Goal: Task Accomplishment & Management: Manage account settings

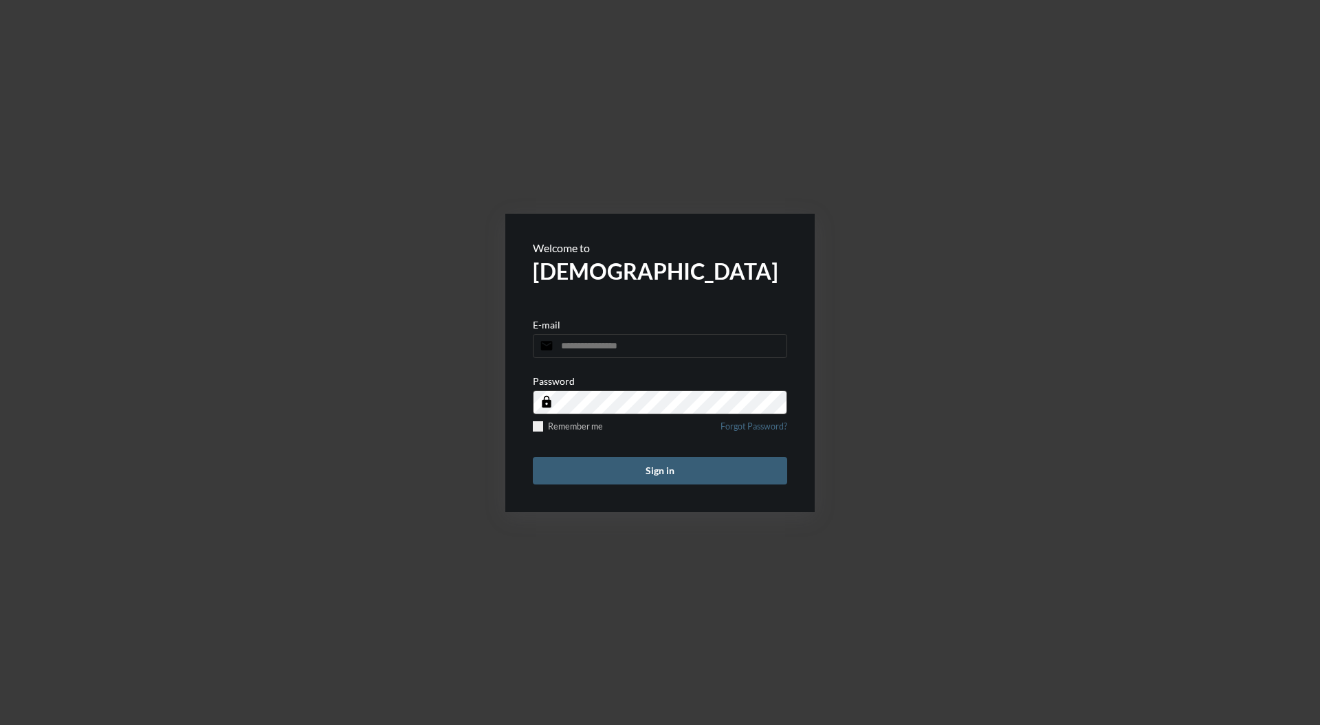
type input "**********"
click at [658, 471] on button "Sign in" at bounding box center [660, 470] width 254 height 27
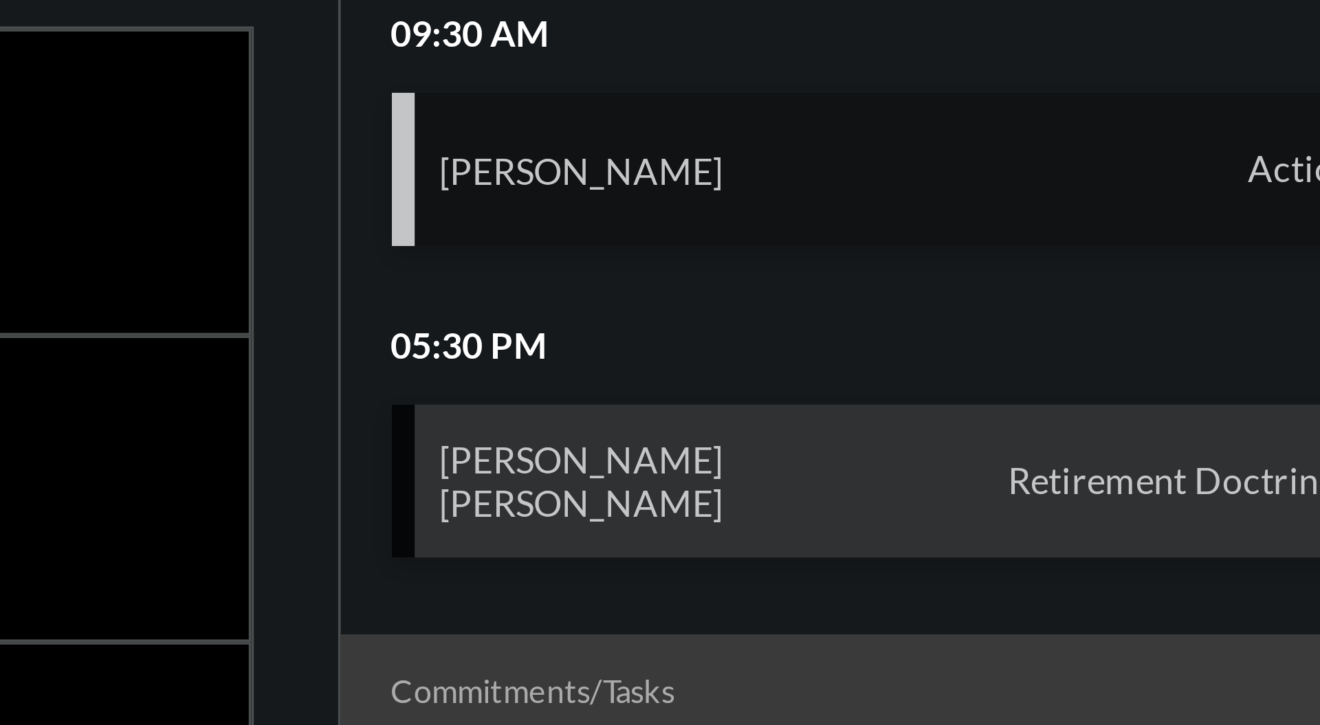
click at [1228, 252] on div "[PERSON_NAME] Action" at bounding box center [1165, 253] width 270 height 41
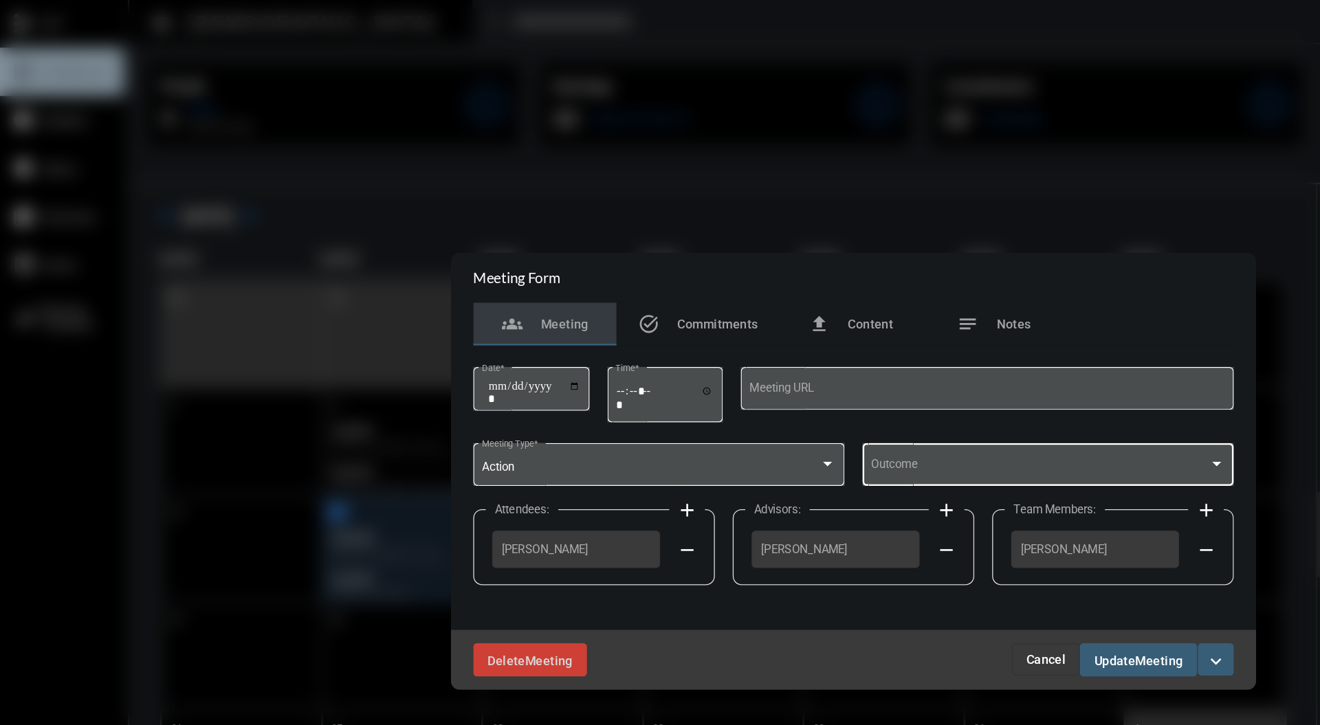
click at [934, 358] on div at bounding box center [939, 357] width 12 height 11
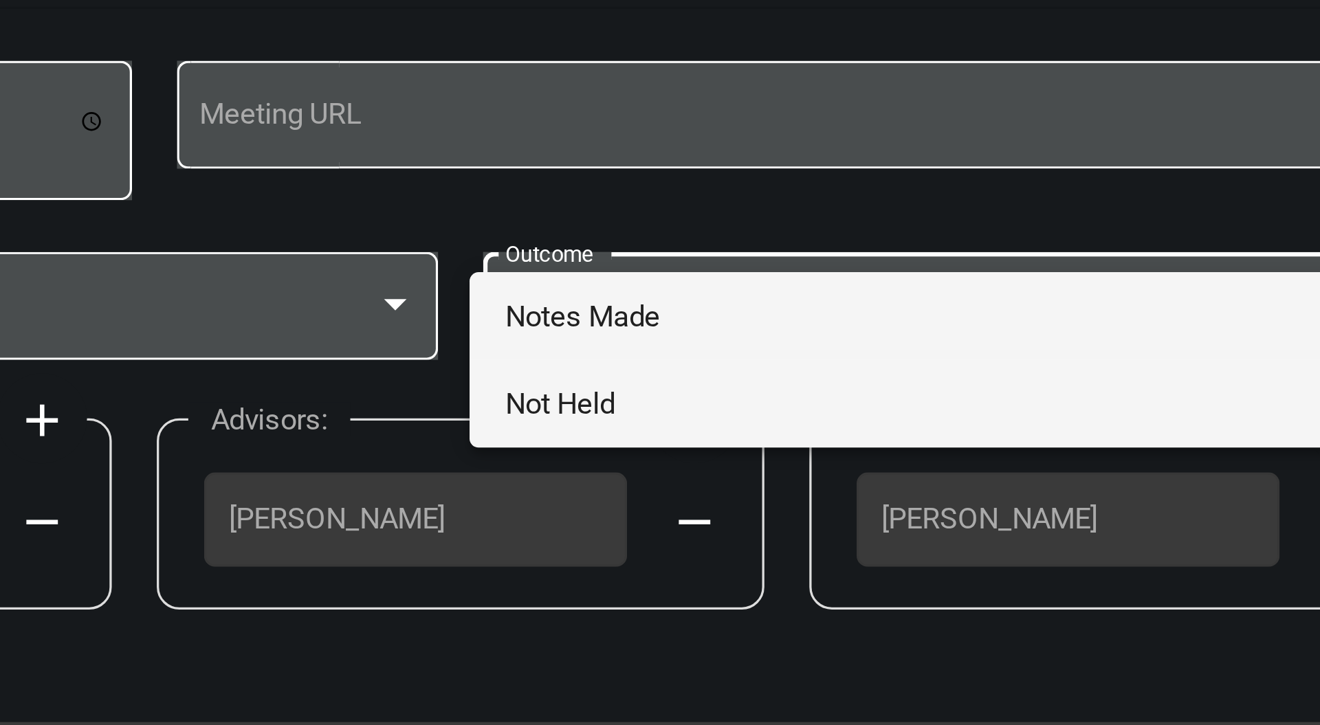
click at [830, 385] on span "Not Held" at bounding box center [810, 387] width 272 height 27
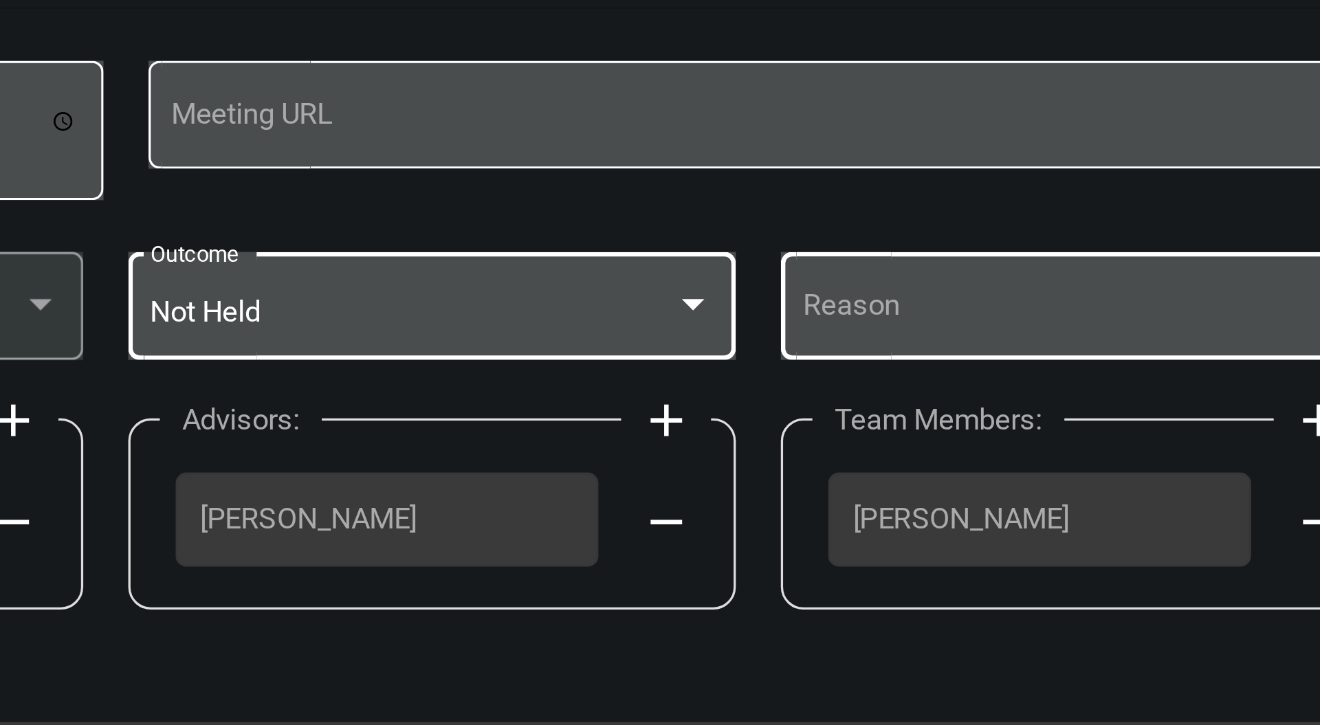
click at [874, 357] on span at bounding box center [853, 360] width 160 height 10
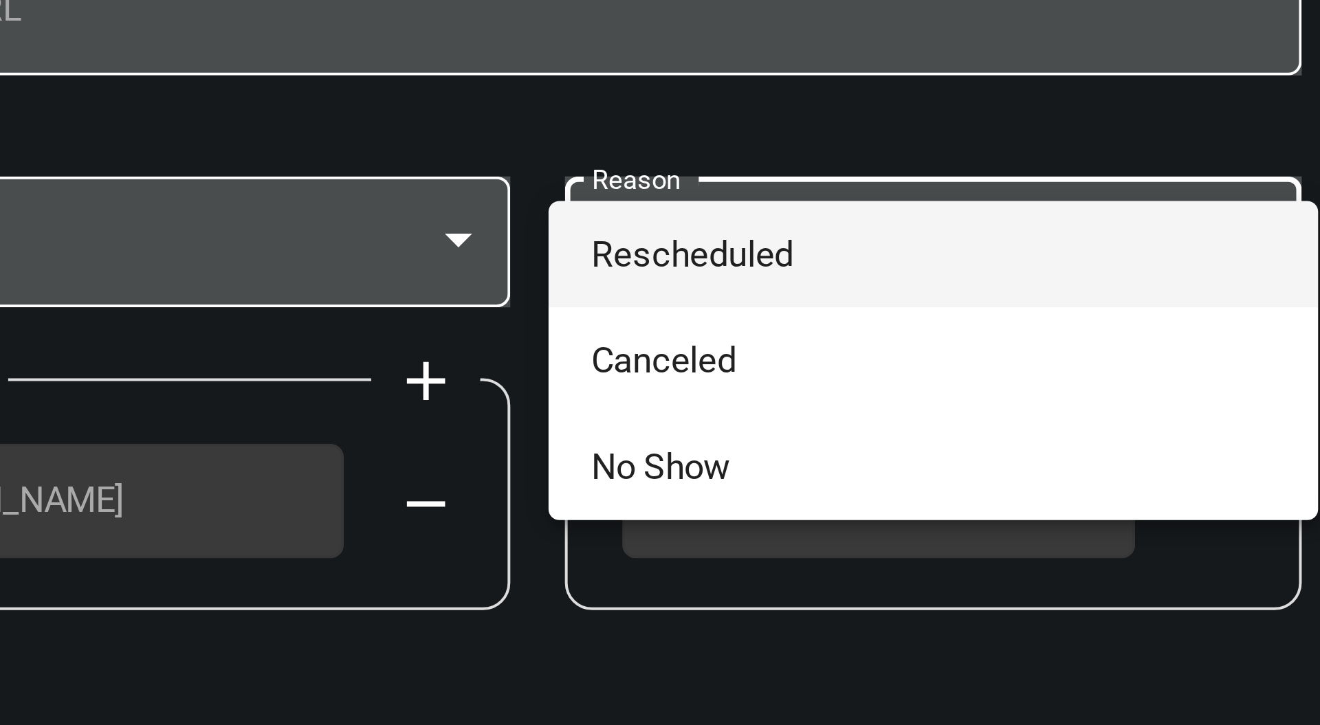
click at [905, 355] on span "Rescheduled" at bounding box center [859, 360] width 173 height 27
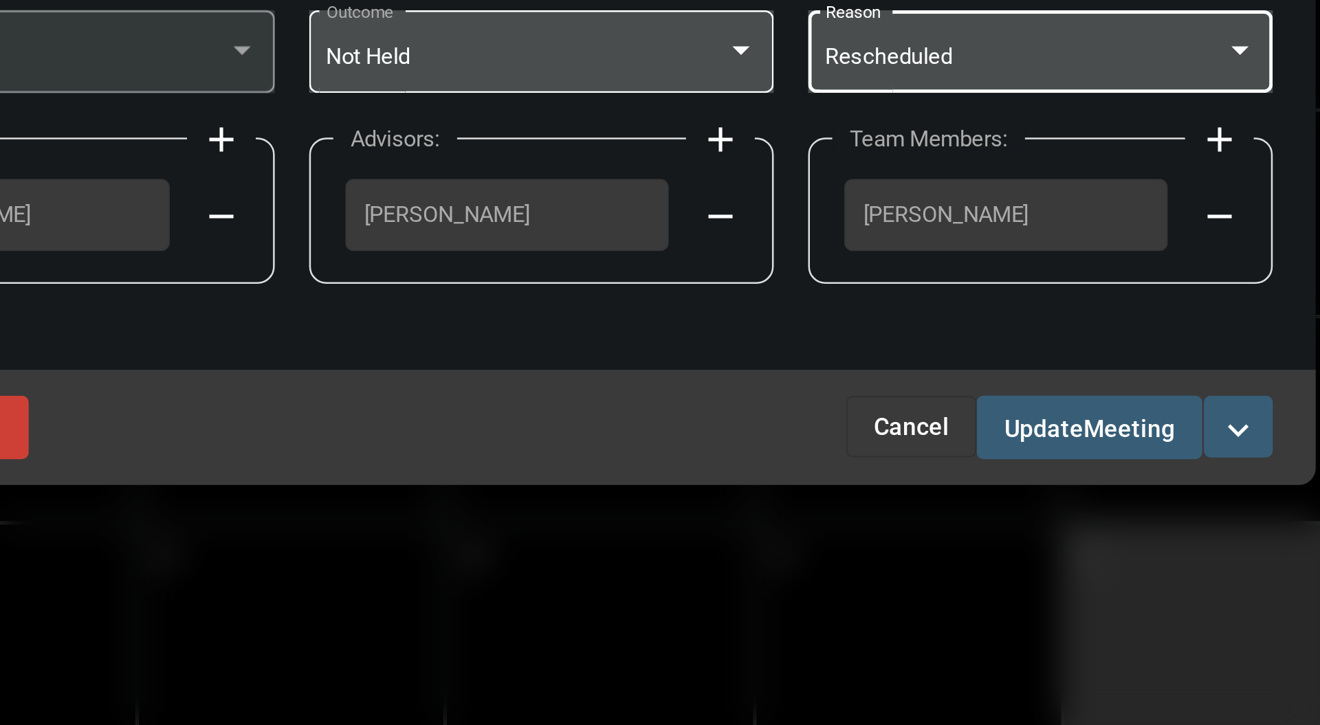
click at [895, 515] on button "Update Meeting" at bounding box center [879, 507] width 90 height 25
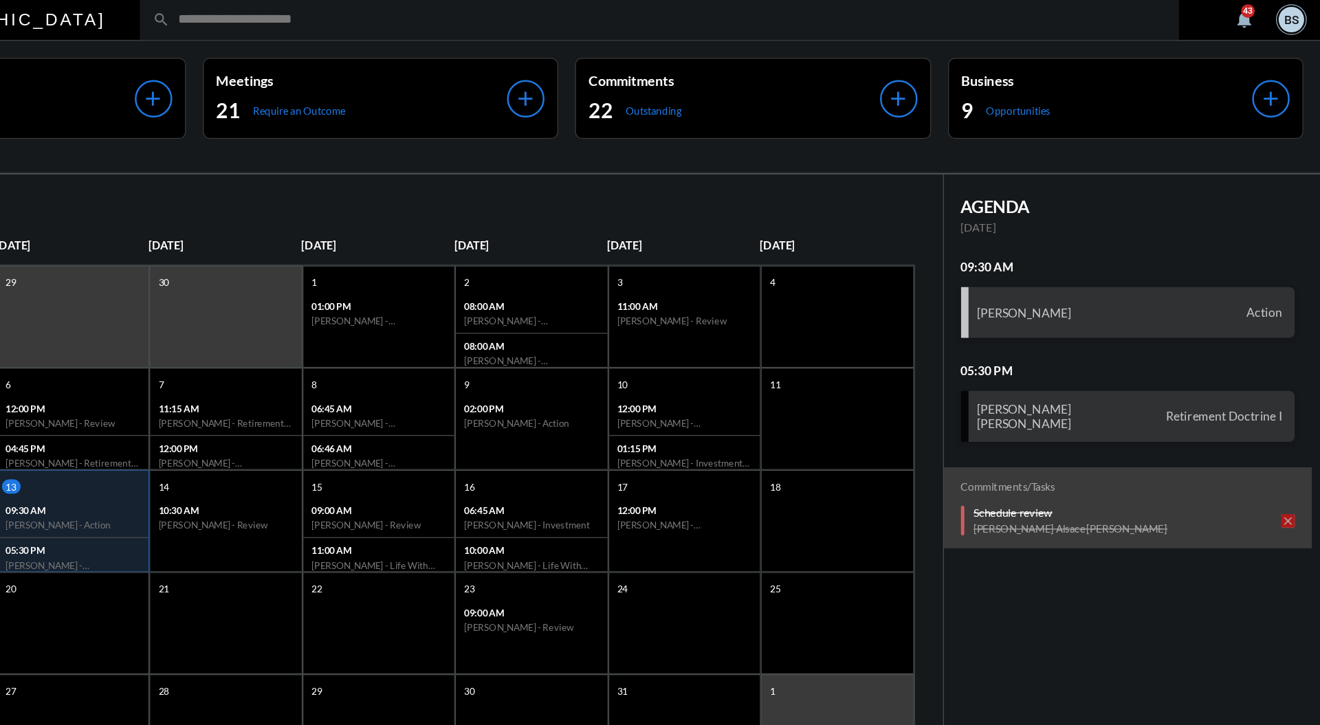
click at [597, 12] on input "text" at bounding box center [793, 17] width 804 height 12
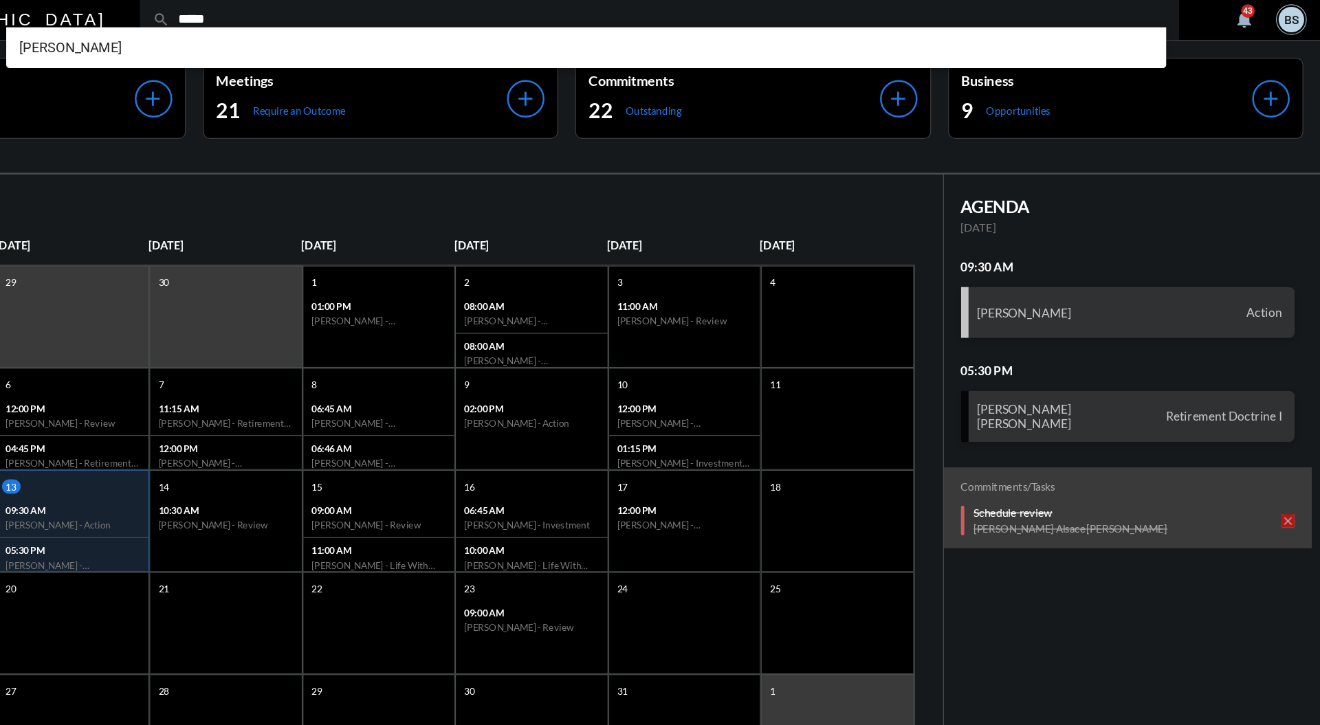
type input "*****"
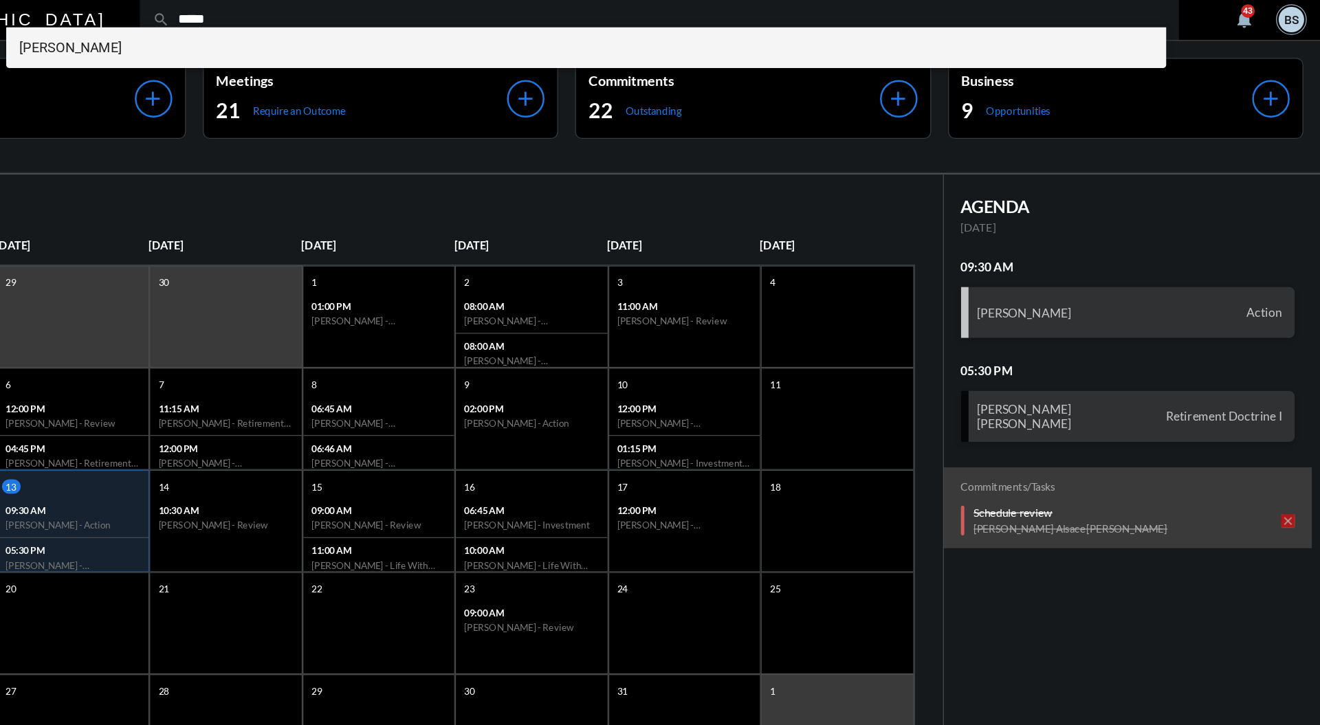
click at [388, 42] on span "[PERSON_NAME]" at bounding box center [727, 39] width 915 height 33
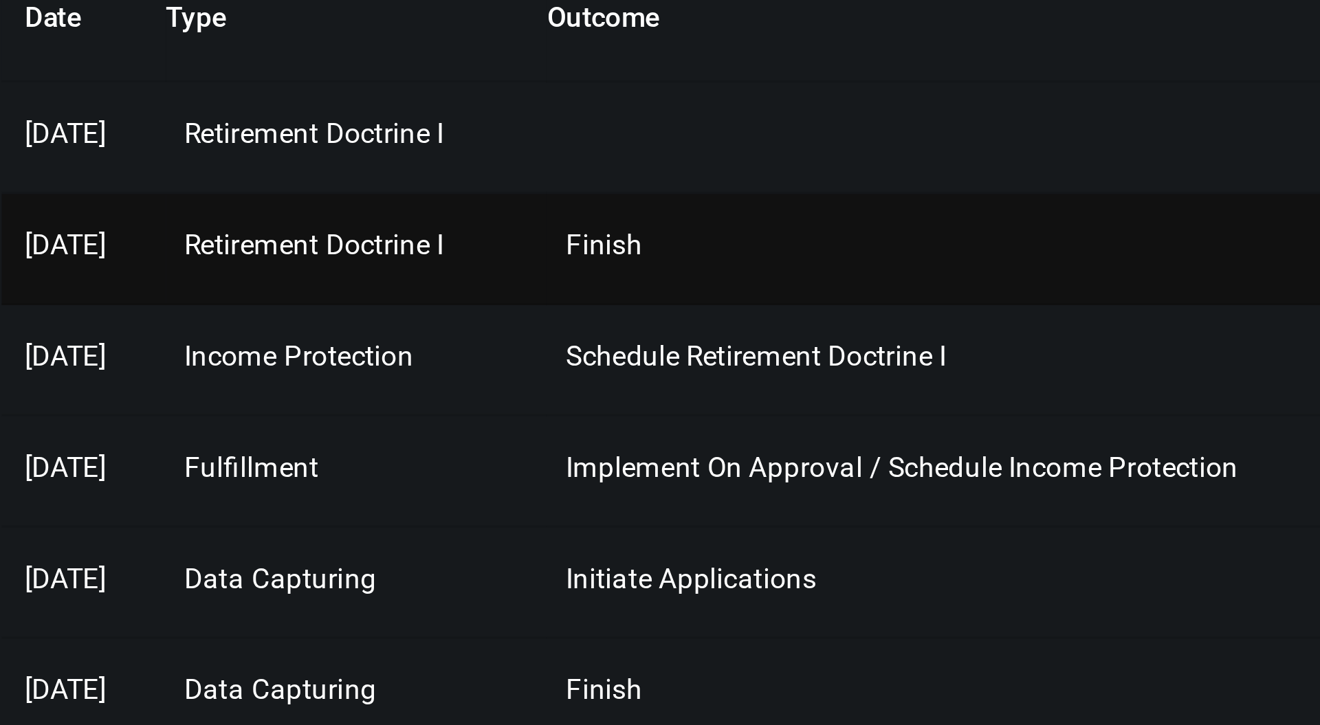
click at [945, 308] on span "Retirement Doctrine I" at bounding box center [910, 309] width 77 height 10
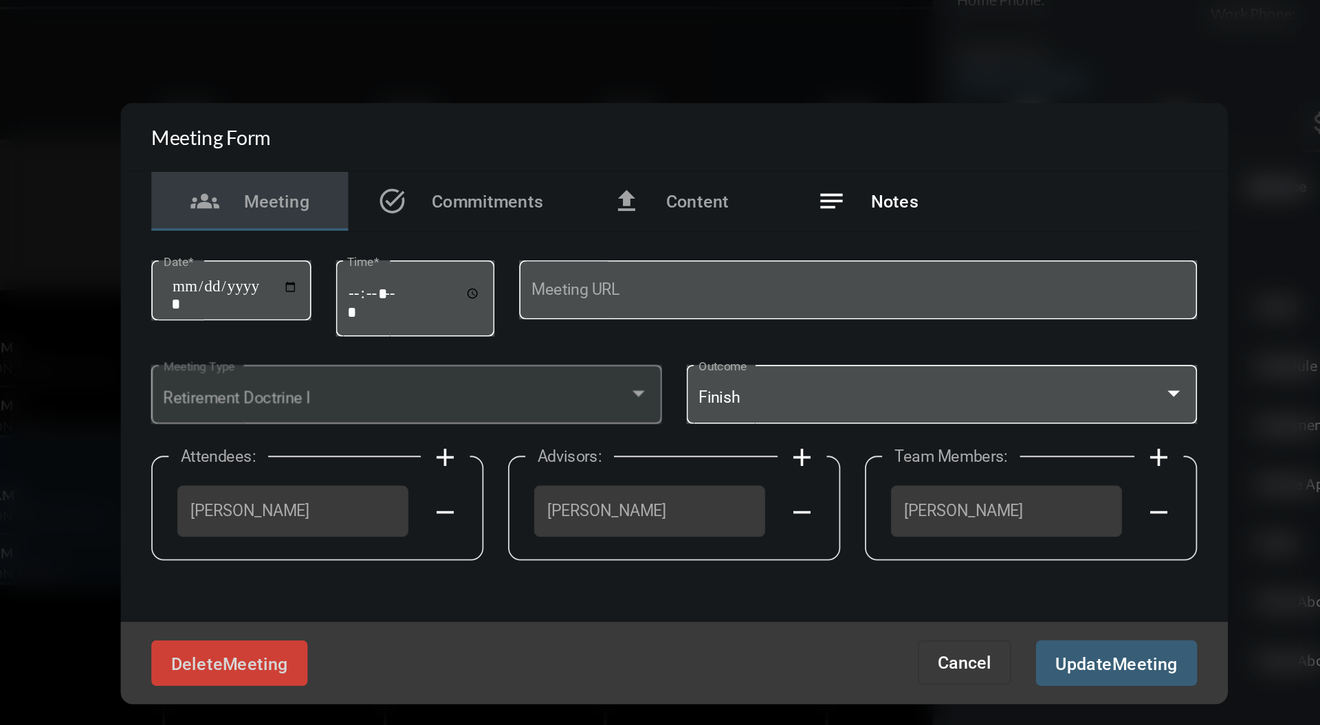
click at [780, 250] on span "Notes" at bounding box center [783, 249] width 26 height 11
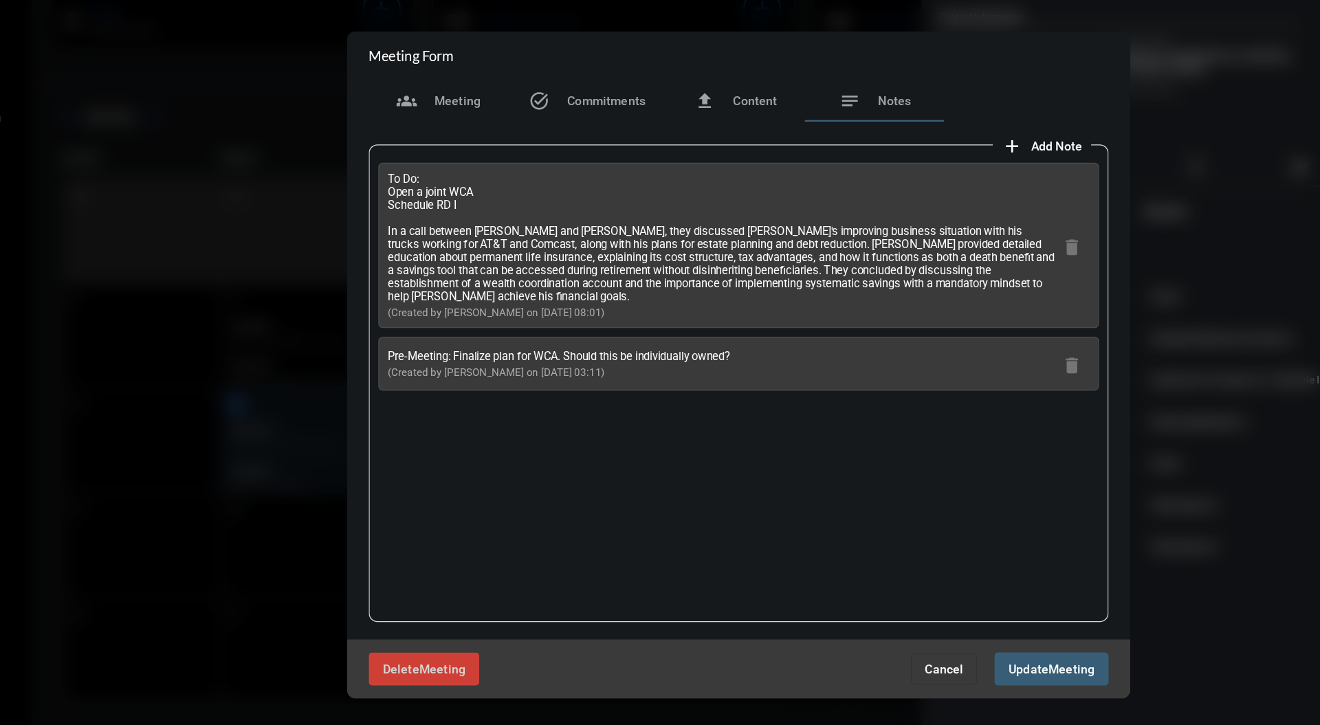
click at [826, 602] on span "Cancel" at bounding box center [822, 602] width 30 height 11
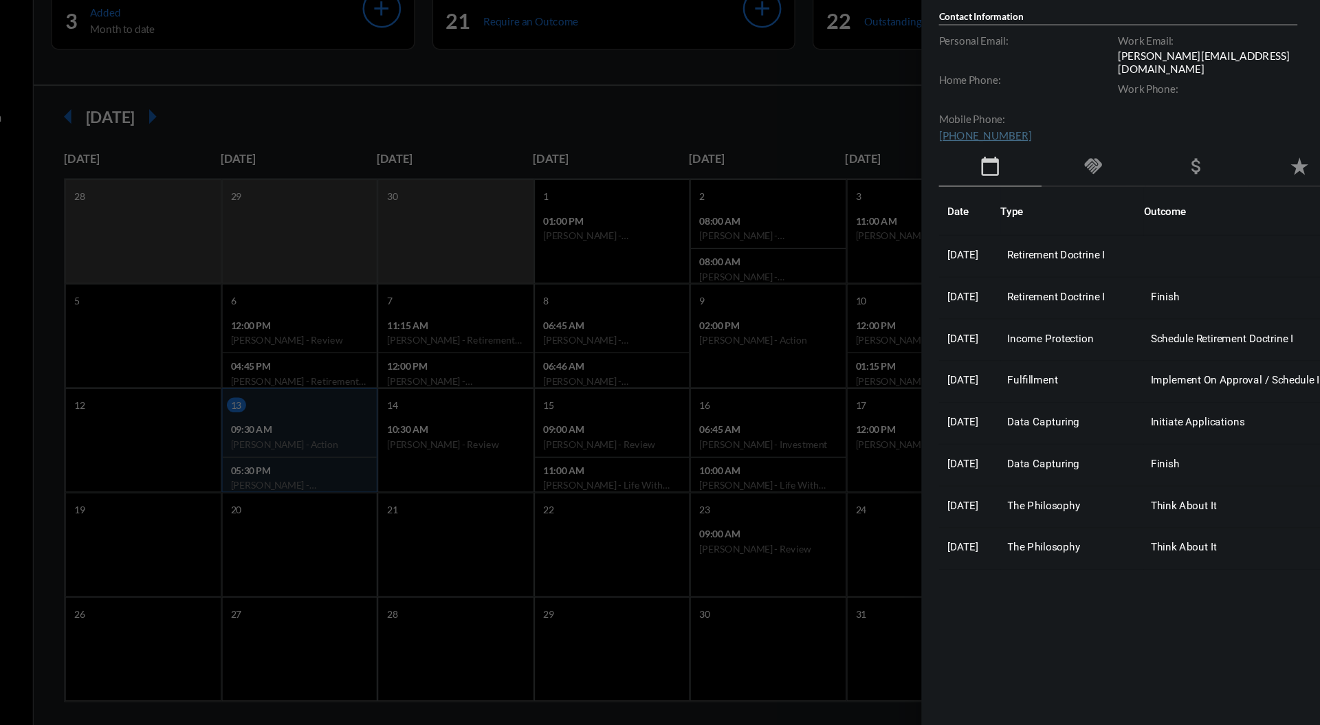
click at [936, 199] on mat-icon "handshake" at bounding box center [939, 205] width 16 height 16
